Goal: Information Seeking & Learning: Learn about a topic

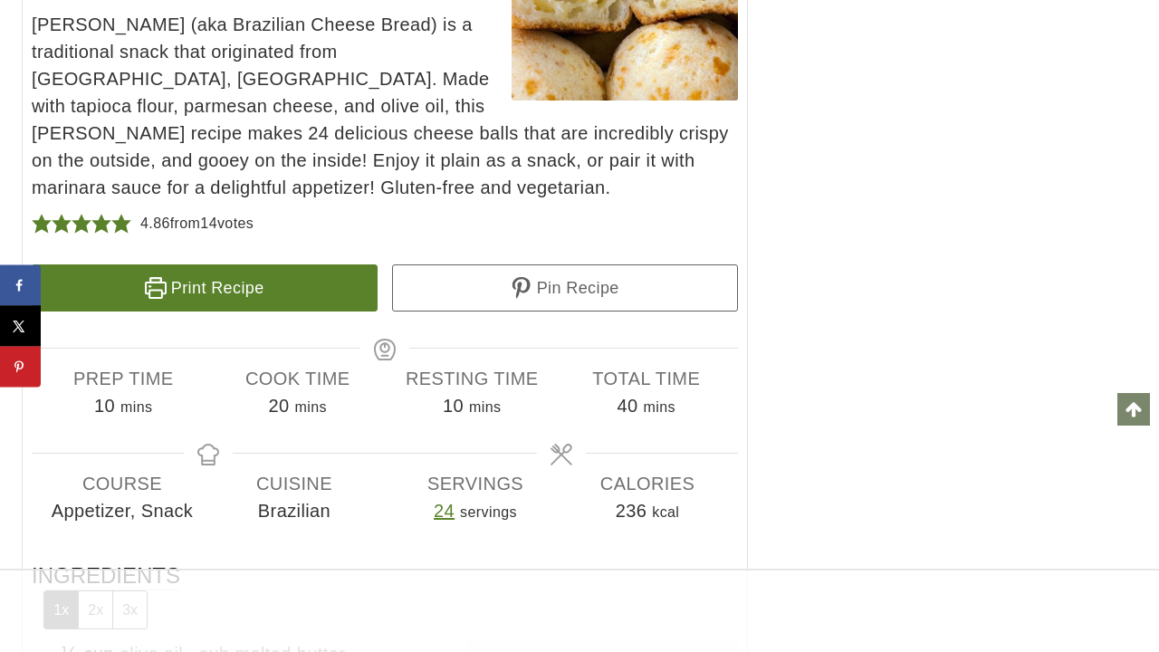
scroll to position [11217, 0]
